Goal: Navigation & Orientation: Find specific page/section

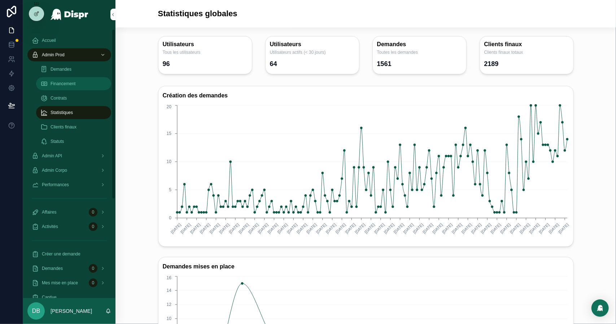
click at [96, 84] on div "Financement" at bounding box center [73, 84] width 66 height 12
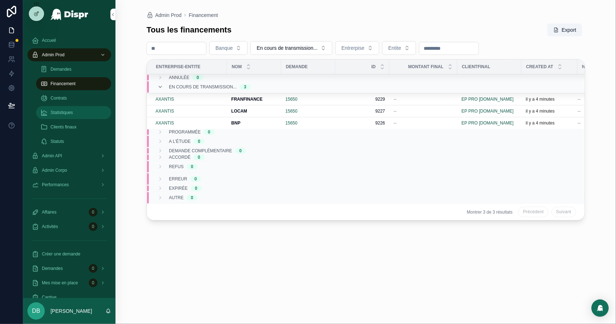
click at [73, 116] on div "Statistiques" at bounding box center [73, 113] width 66 height 12
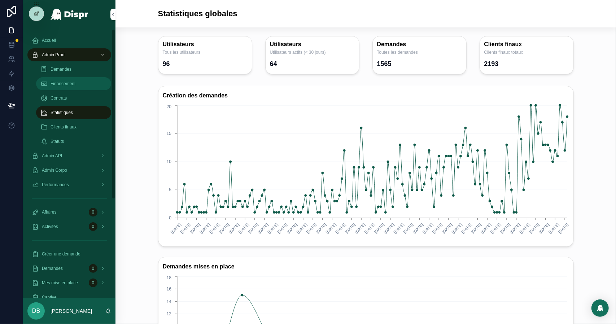
click at [57, 79] on div "Financement" at bounding box center [73, 84] width 66 height 12
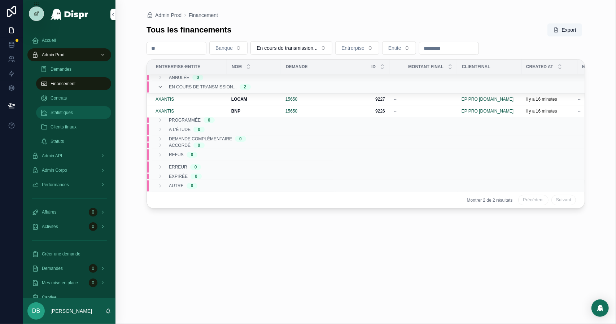
click at [66, 112] on span "Statistiques" at bounding box center [62, 113] width 22 height 6
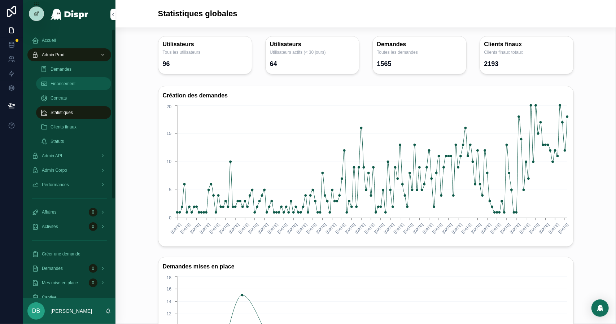
click at [84, 82] on div "Financement" at bounding box center [73, 84] width 66 height 12
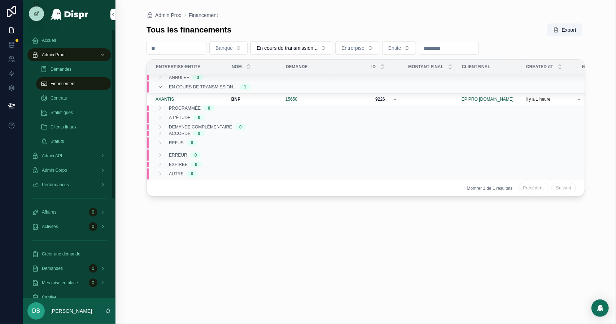
click at [86, 85] on div "Financement" at bounding box center [73, 84] width 66 height 12
click at [528, 92] on button "Ressoumettre banque" at bounding box center [551, 94] width 61 height 12
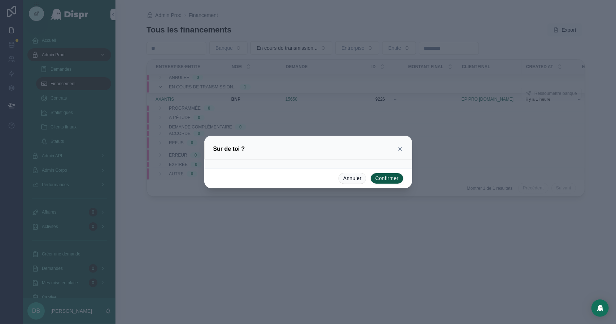
click at [394, 178] on button "Confirmer" at bounding box center [387, 179] width 33 height 12
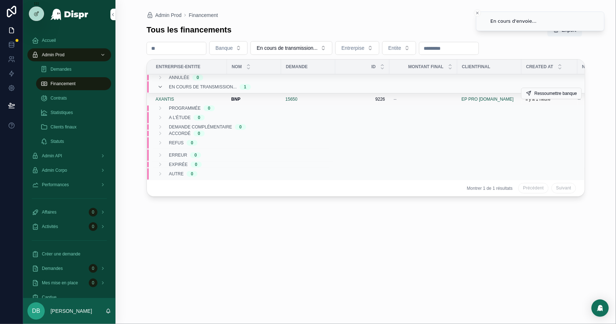
click at [330, 101] on div "15650" at bounding box center [308, 99] width 45 height 6
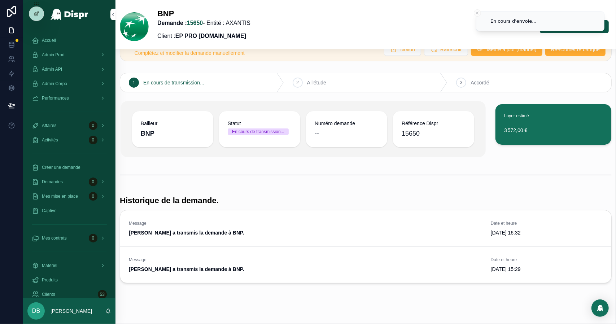
scroll to position [34, 0]
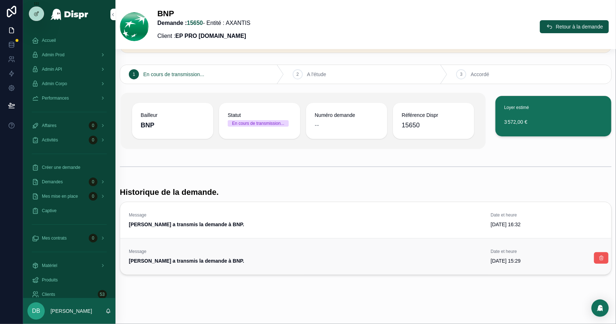
click at [597, 255] on button "scrollable content" at bounding box center [601, 258] width 14 height 12
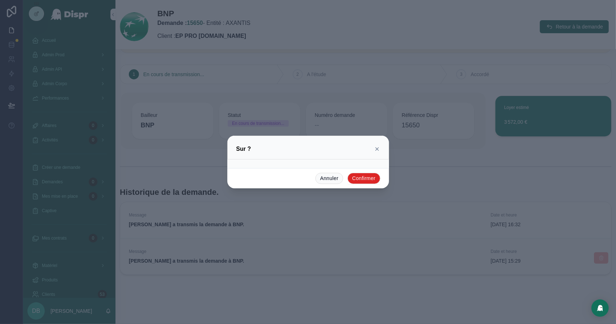
click at [368, 177] on button "Confirmer" at bounding box center [364, 179] width 33 height 12
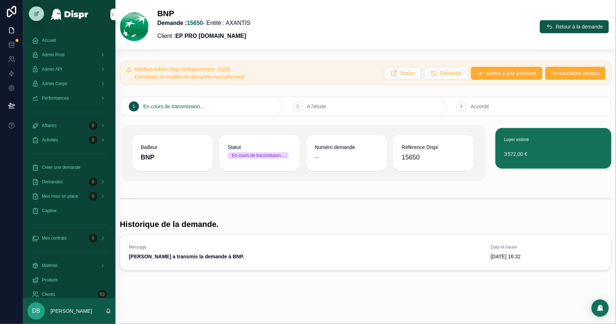
scroll to position [0, 0]
click at [478, 40] on div "BNP Demande : 15650 - Entité : AXANTIS Client : EP PRO [DOMAIN_NAME] Retour à l…" at bounding box center [366, 27] width 492 height 36
click at [61, 55] on span "Admin Prod" at bounding box center [53, 55] width 23 height 6
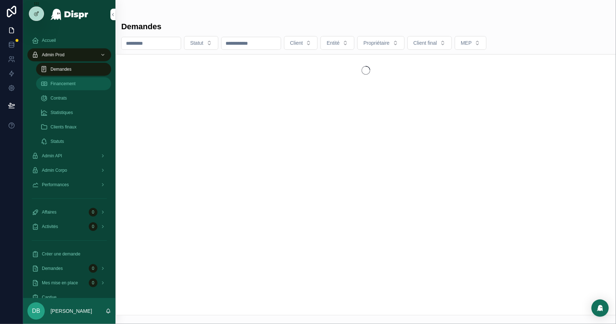
click at [64, 87] on div "Financement" at bounding box center [73, 84] width 66 height 12
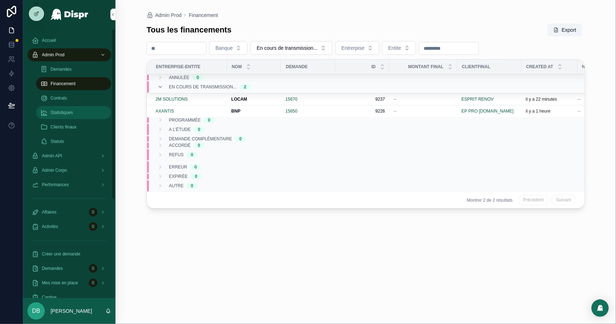
click at [70, 114] on span "Statistiques" at bounding box center [62, 113] width 22 height 6
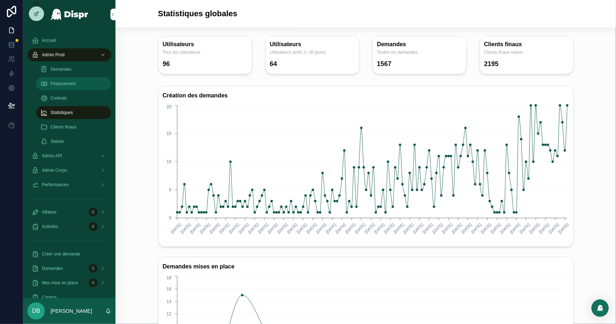
click at [58, 85] on span "Financement" at bounding box center [63, 84] width 25 height 6
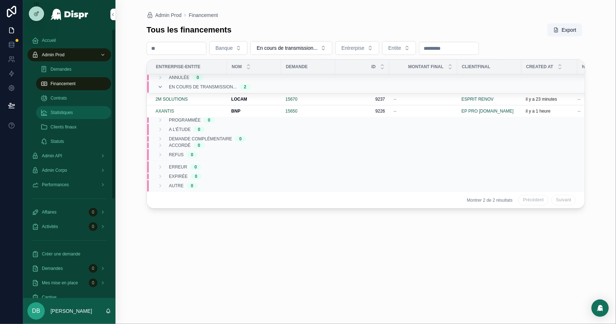
click at [65, 117] on div "Statistiques" at bounding box center [73, 113] width 66 height 12
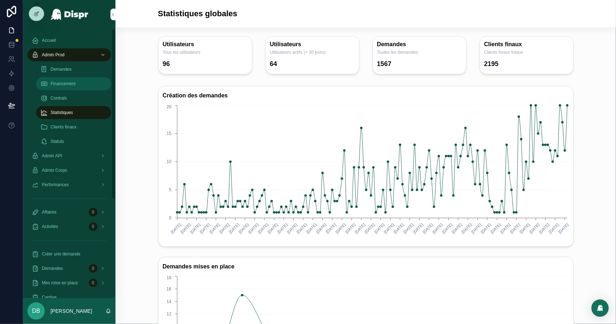
click at [68, 78] on link "Financement" at bounding box center [73, 83] width 75 height 13
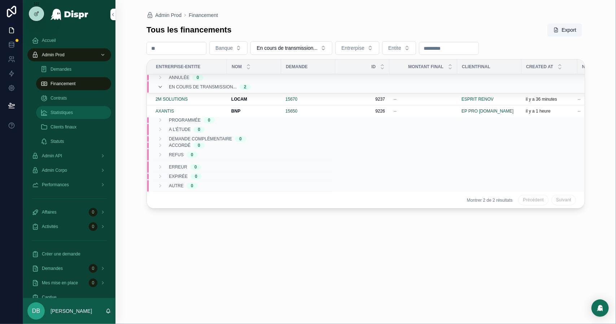
click at [68, 113] on span "Statistiques" at bounding box center [62, 113] width 22 height 6
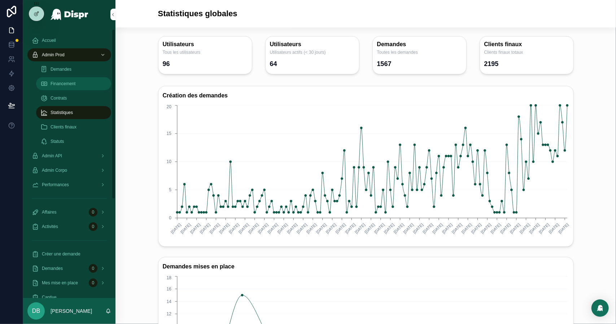
click at [70, 84] on span "Financement" at bounding box center [63, 84] width 25 height 6
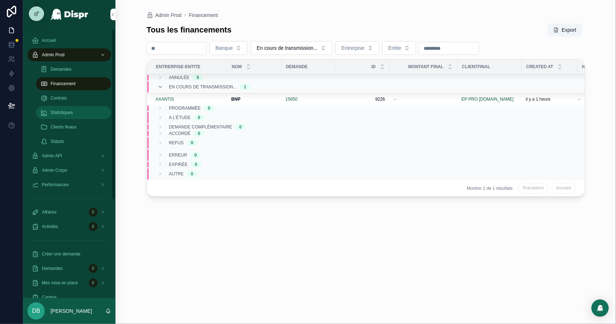
click at [80, 114] on div "Statistiques" at bounding box center [73, 113] width 66 height 12
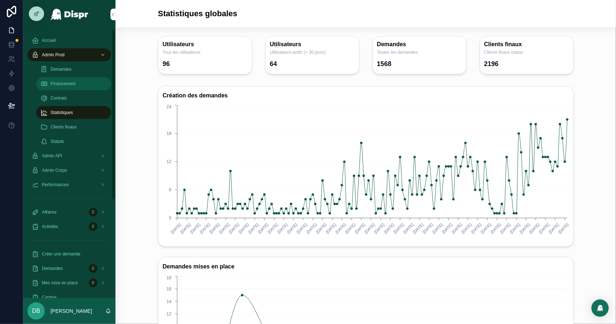
click at [71, 82] on span "Financement" at bounding box center [63, 84] width 25 height 6
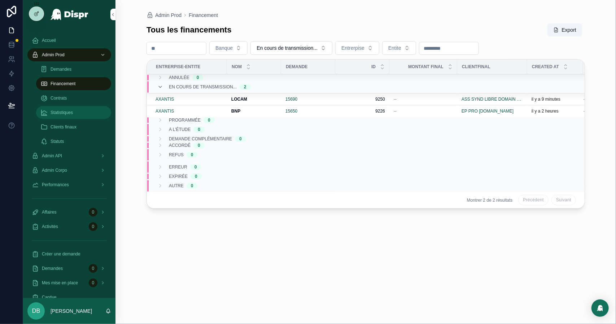
click at [71, 115] on span "Statistiques" at bounding box center [62, 113] width 22 height 6
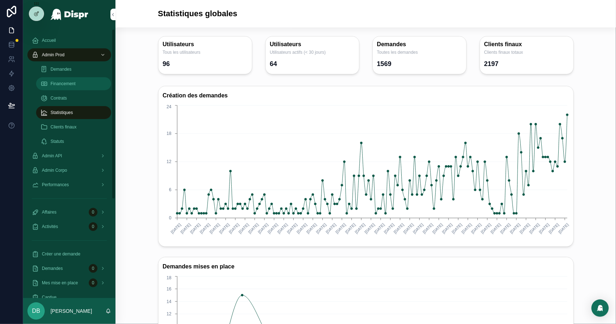
click at [56, 81] on span "Financement" at bounding box center [63, 84] width 25 height 6
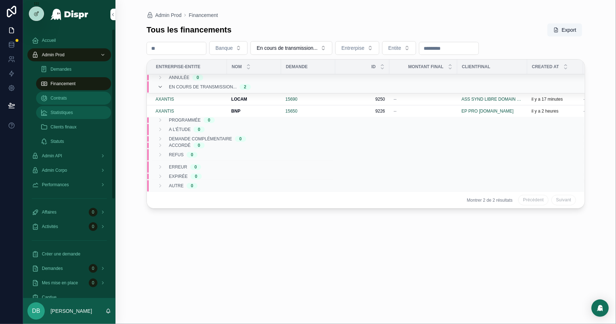
drag, startPoint x: 87, startPoint y: 111, endPoint x: 84, endPoint y: 95, distance: 16.1
click at [87, 111] on div "Statistiques" at bounding box center [73, 113] width 66 height 12
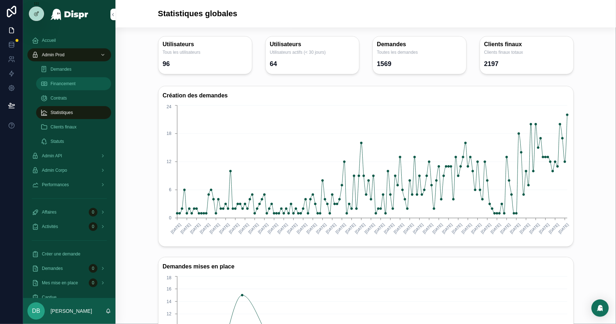
click at [82, 83] on div "Financement" at bounding box center [73, 84] width 66 height 12
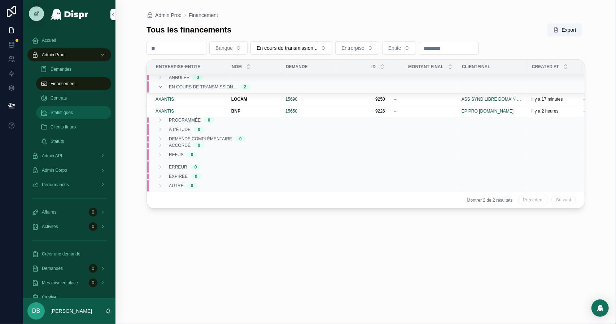
click at [65, 114] on span "Statistiques" at bounding box center [62, 113] width 22 height 6
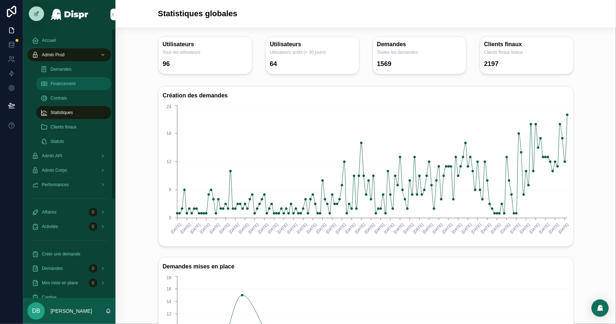
click at [55, 85] on span "Financement" at bounding box center [63, 84] width 25 height 6
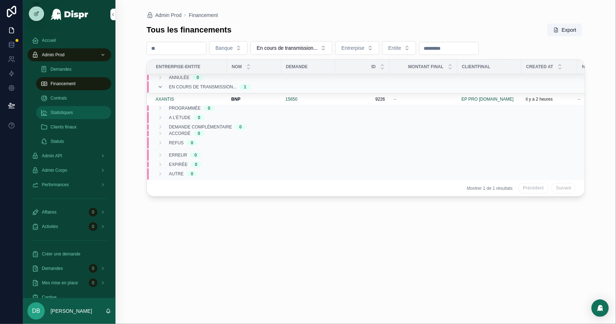
click at [58, 112] on span "Statistiques" at bounding box center [62, 113] width 22 height 6
